Goal: Communication & Community: Participate in discussion

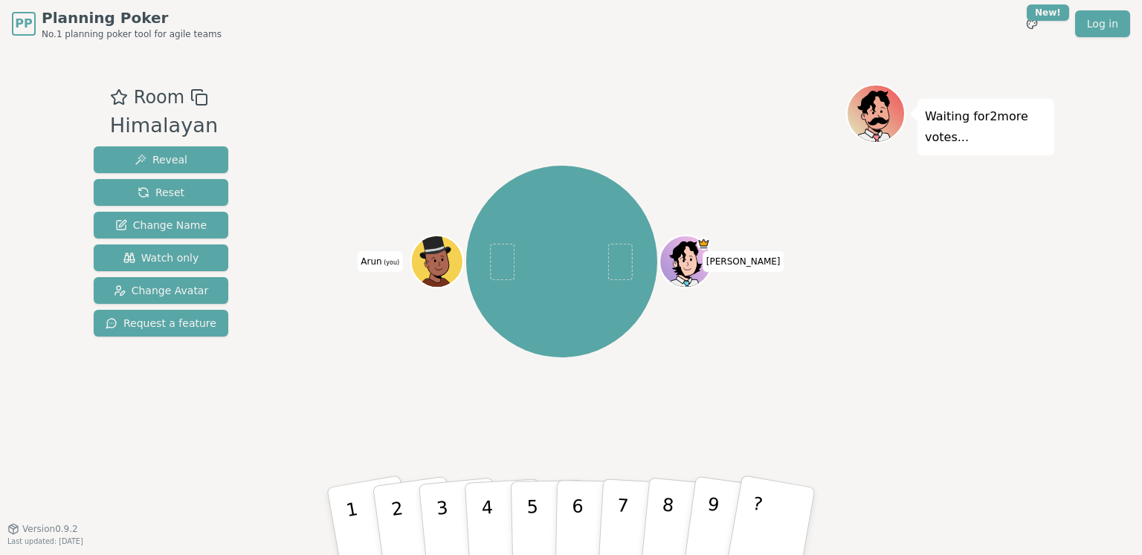
drag, startPoint x: 740, startPoint y: 346, endPoint x: 382, endPoint y: 13, distance: 488.6
click at [743, 346] on div "[PERSON_NAME] (you)" at bounding box center [561, 262] width 569 height 303
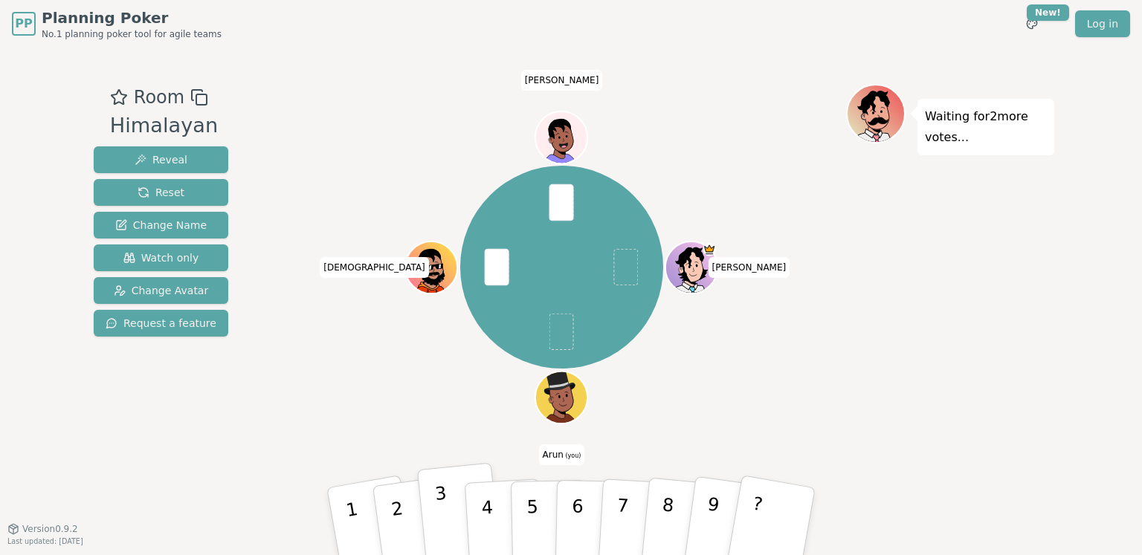
click at [442, 506] on p "3" at bounding box center [443, 523] width 19 height 81
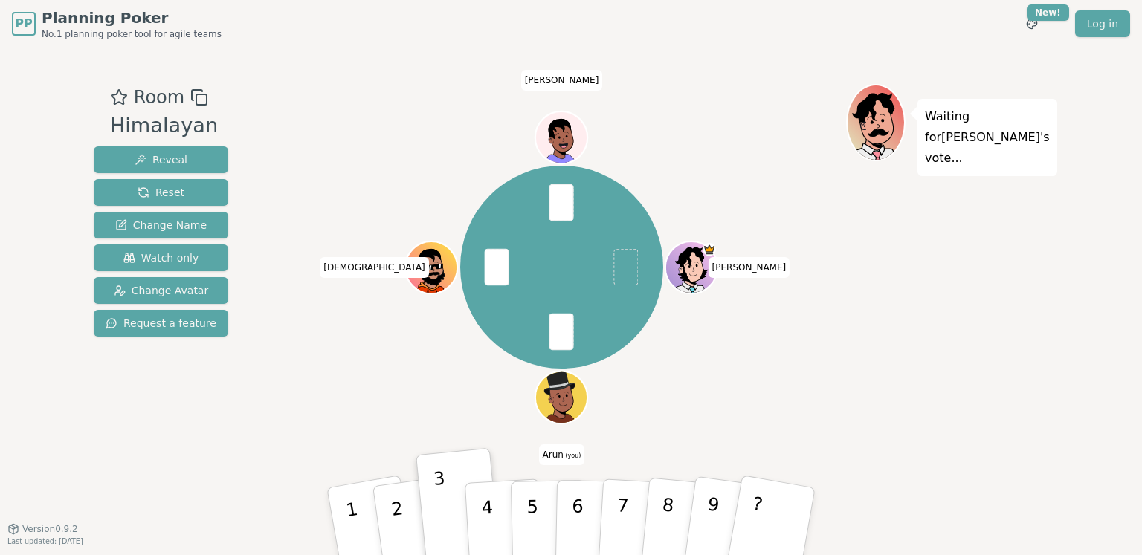
click at [845, 346] on div "[PERSON_NAME] (you) [DEMOGRAPHIC_DATA][PERSON_NAME]" at bounding box center [561, 268] width 569 height 314
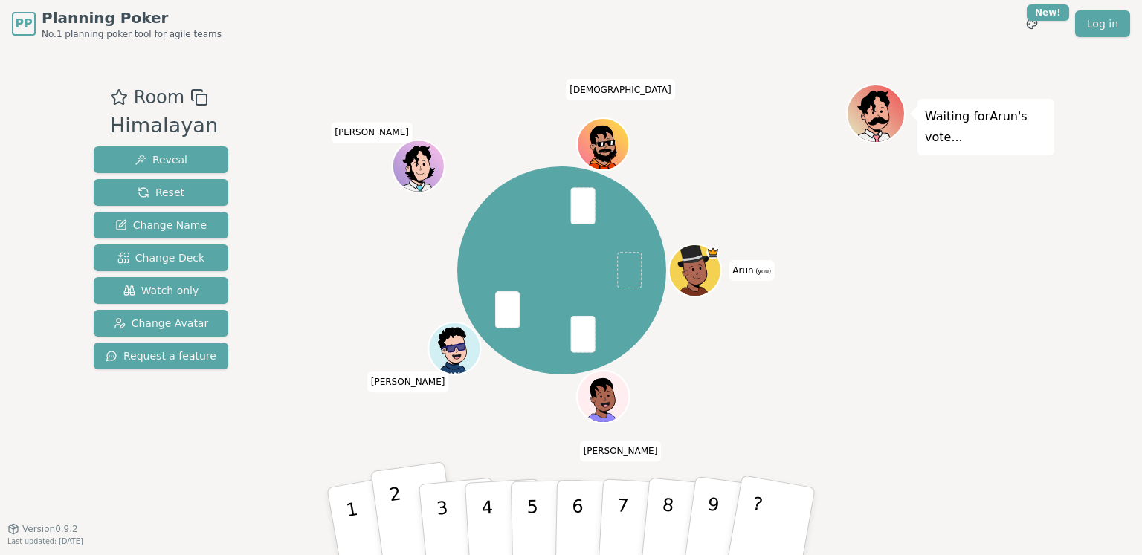
click at [395, 497] on p "2" at bounding box center [399, 523] width 22 height 81
click at [906, 355] on div "Waiting for 4 more votes..." at bounding box center [950, 288] width 208 height 409
click at [965, 272] on div "Waiting for 4 more votes..." at bounding box center [950, 288] width 208 height 409
click at [407, 506] on button "2" at bounding box center [414, 522] width 88 height 120
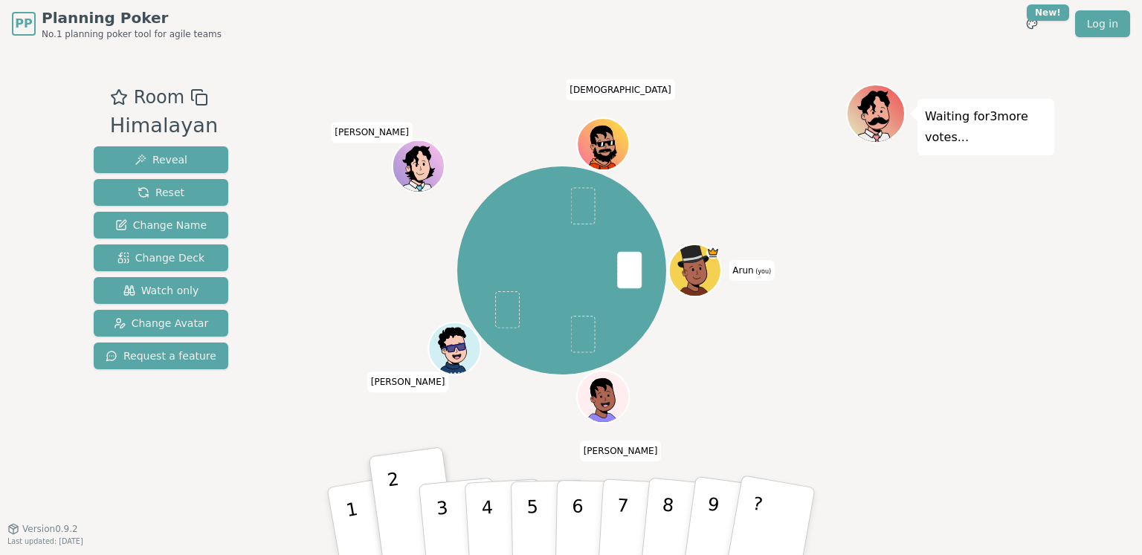
click at [886, 283] on div "Waiting for 3 more votes..." at bounding box center [950, 288] width 208 height 409
click at [431, 513] on button "3" at bounding box center [459, 522] width 85 height 118
click at [448, 497] on button "3" at bounding box center [459, 522] width 85 height 118
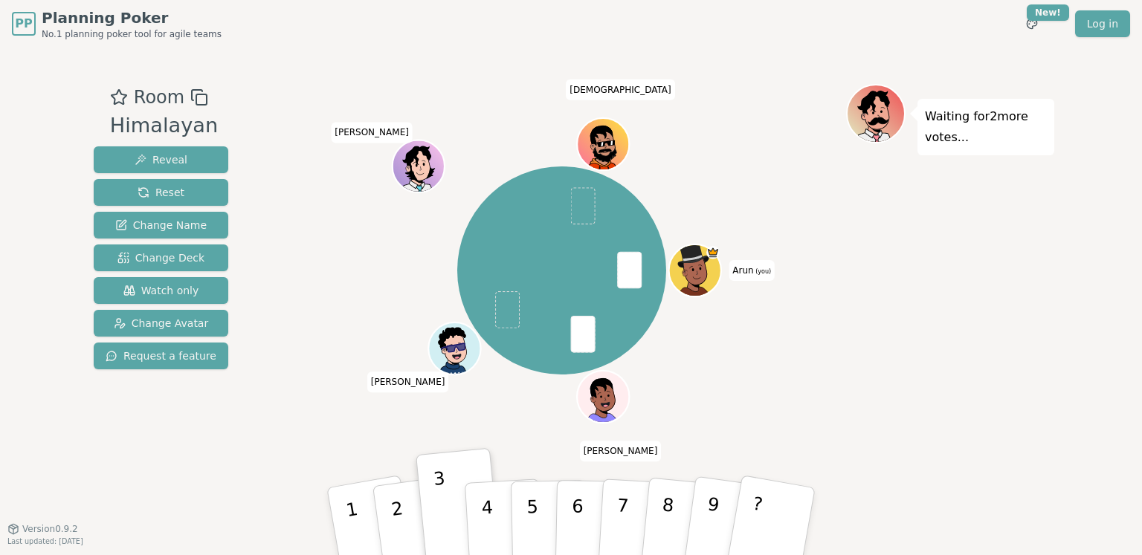
click at [1023, 305] on div "Waiting for 2 more votes..." at bounding box center [950, 288] width 208 height 409
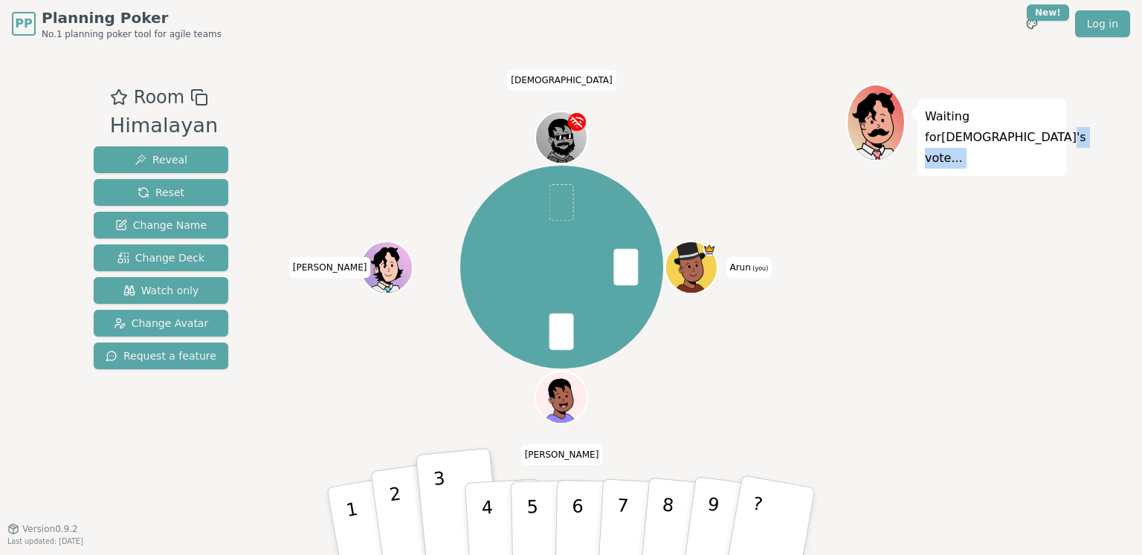
click at [384, 501] on button "2" at bounding box center [414, 522] width 88 height 120
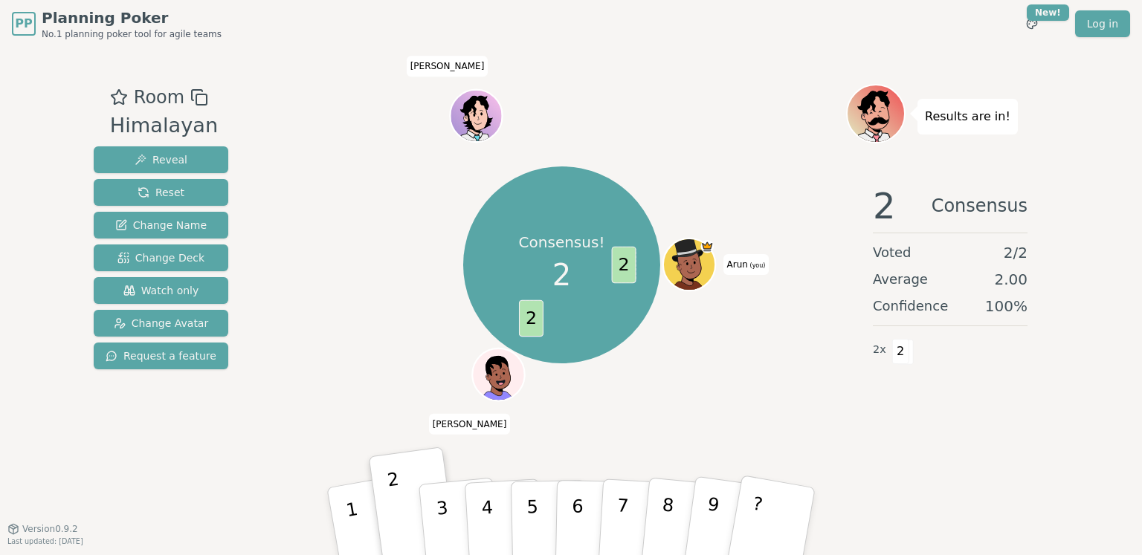
click at [739, 124] on div "Consensus! 2 2 2 Arun (you) Souvik Lokesh" at bounding box center [561, 265] width 569 height 308
click at [911, 45] on div "PP Planning Poker No.1 planning poker tool for agile teams Toggle theme New! Lo…" at bounding box center [571, 24] width 1118 height 48
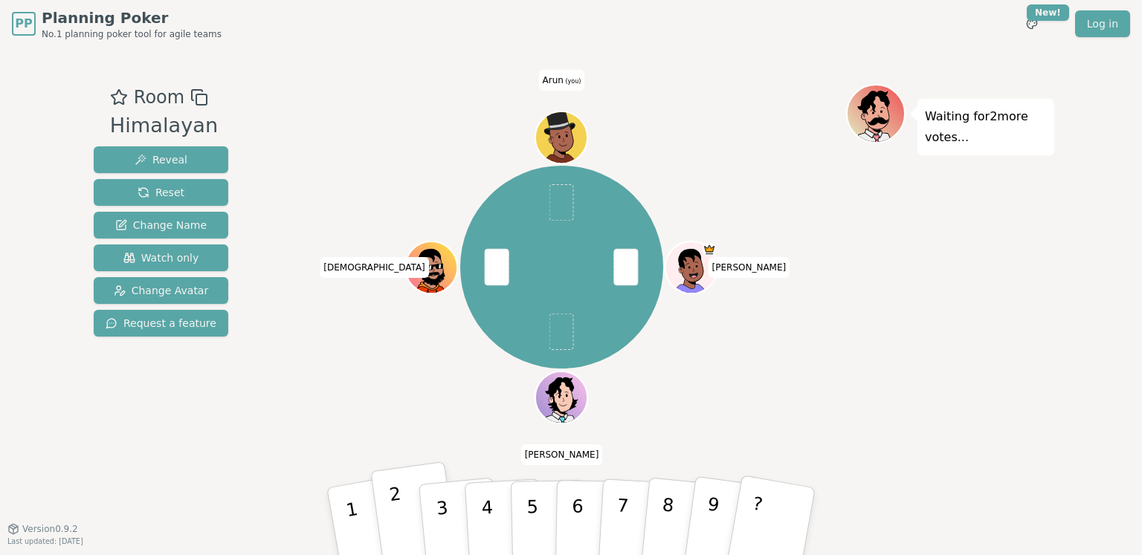
click at [401, 510] on button "2" at bounding box center [414, 522] width 88 height 120
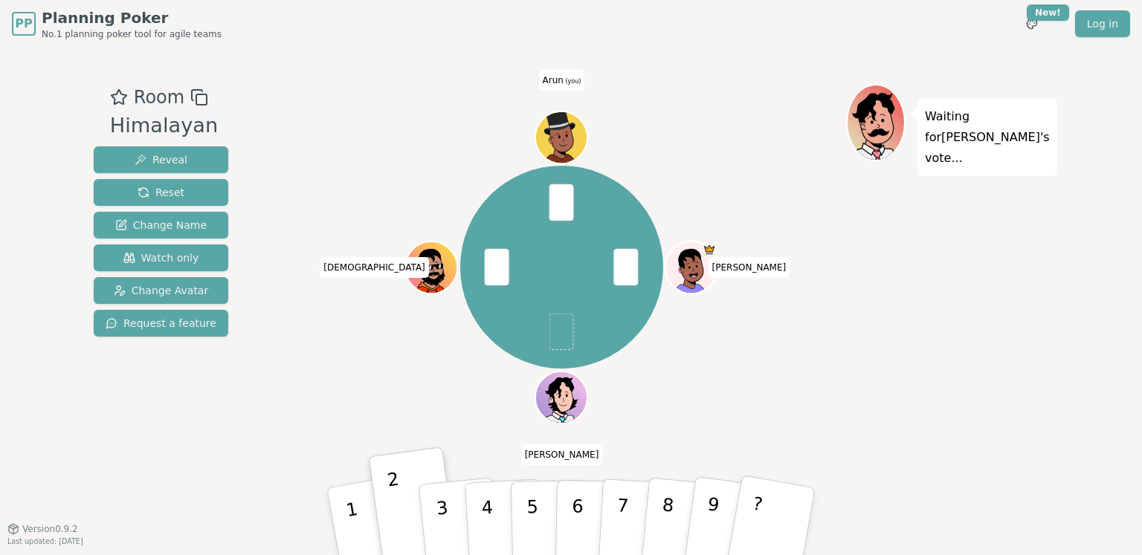
click at [1021, 306] on div "Waiting for [PERSON_NAME] 's vote..." at bounding box center [950, 288] width 208 height 409
